Goal: Task Accomplishment & Management: Manage account settings

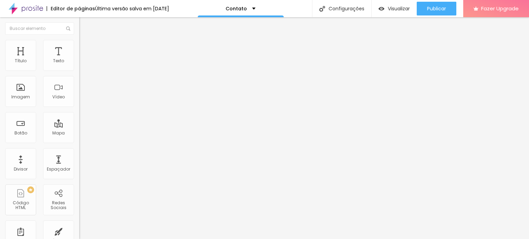
click at [79, 71] on div "Instagram" at bounding box center [118, 101] width 79 height 95
drag, startPoint x: 55, startPoint y: 112, endPoint x: 10, endPoint y: 112, distance: 44.4
click at [79, 234] on input "https://shre.ink/oP0L" at bounding box center [120, 237] width 83 height 7
click at [84, 27] on img "button" at bounding box center [87, 25] width 6 height 6
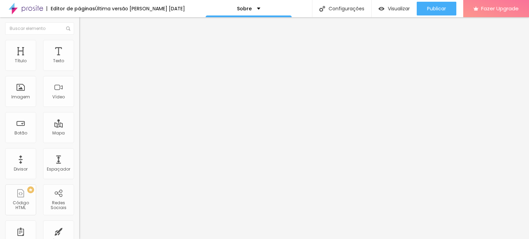
paste input "https://shre.ink/oP0L"
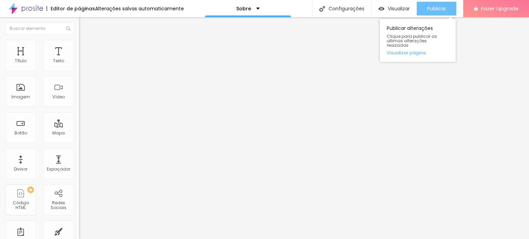
type input "https://shre.ink/oP0L"
click at [449, 12] on button "Publicar" at bounding box center [437, 9] width 40 height 14
